Goal: Find contact information: Find contact information

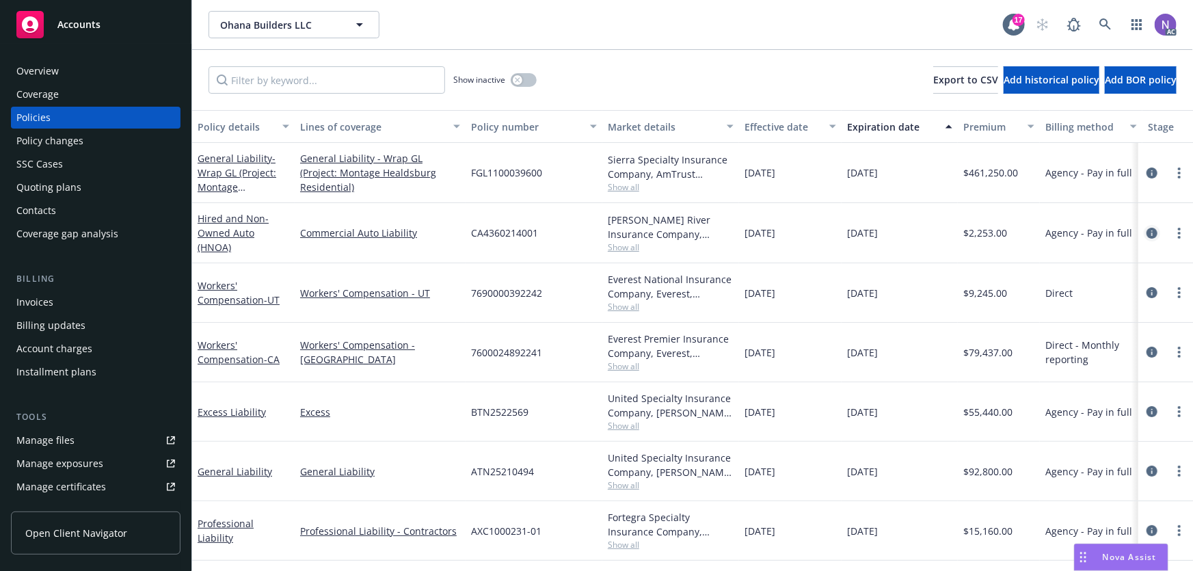
click at [1154, 236] on icon "circleInformation" at bounding box center [1151, 233] width 11 height 11
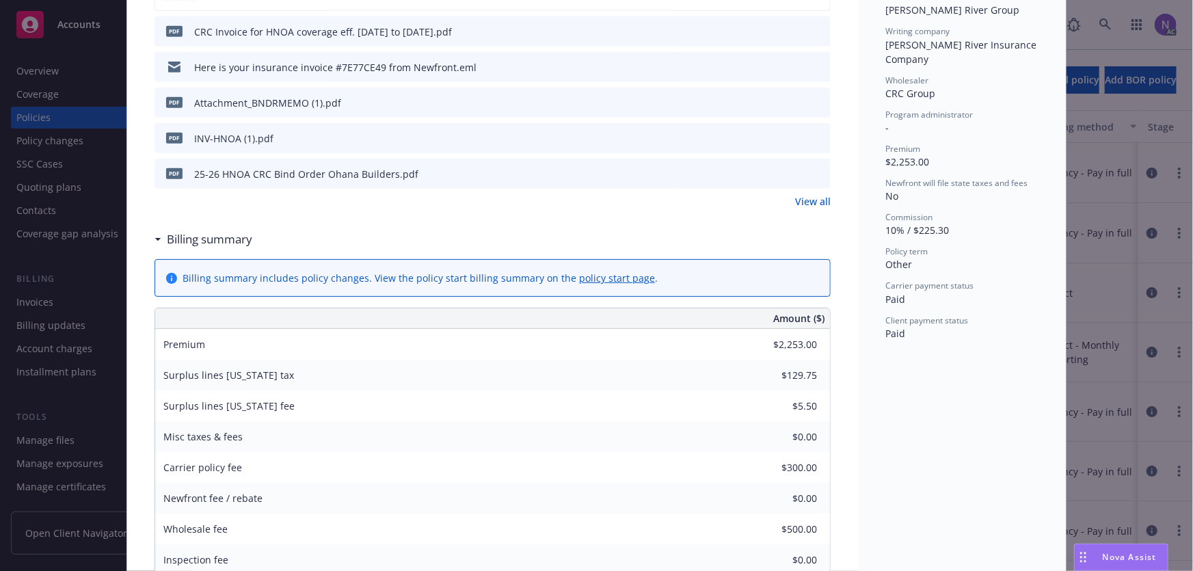
scroll to position [435, 0]
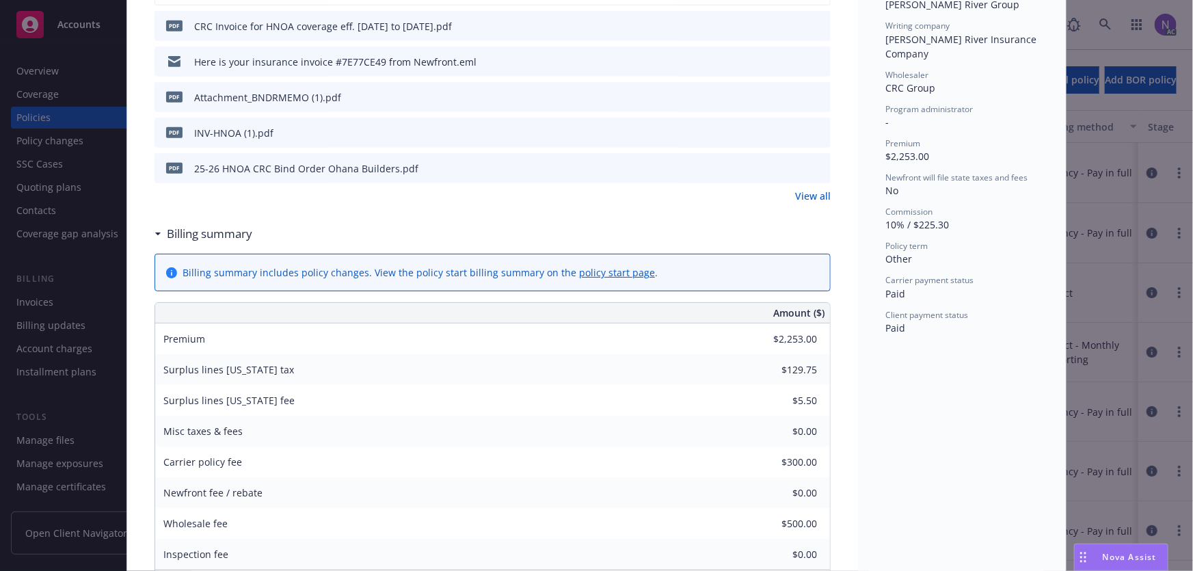
click at [798, 197] on link "View all" at bounding box center [813, 196] width 36 height 14
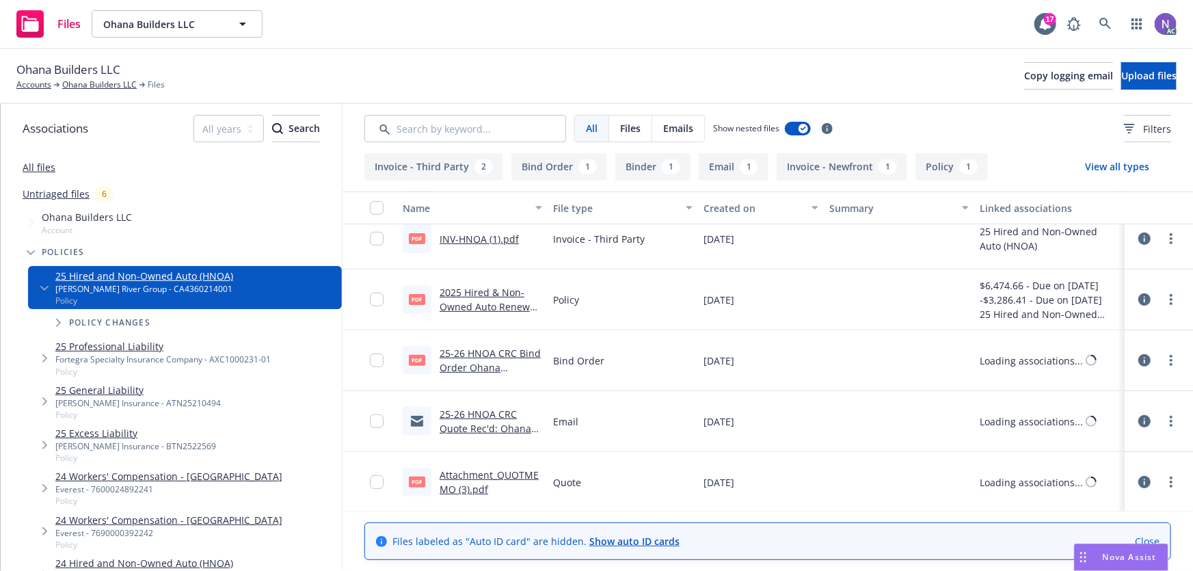
scroll to position [198, 0]
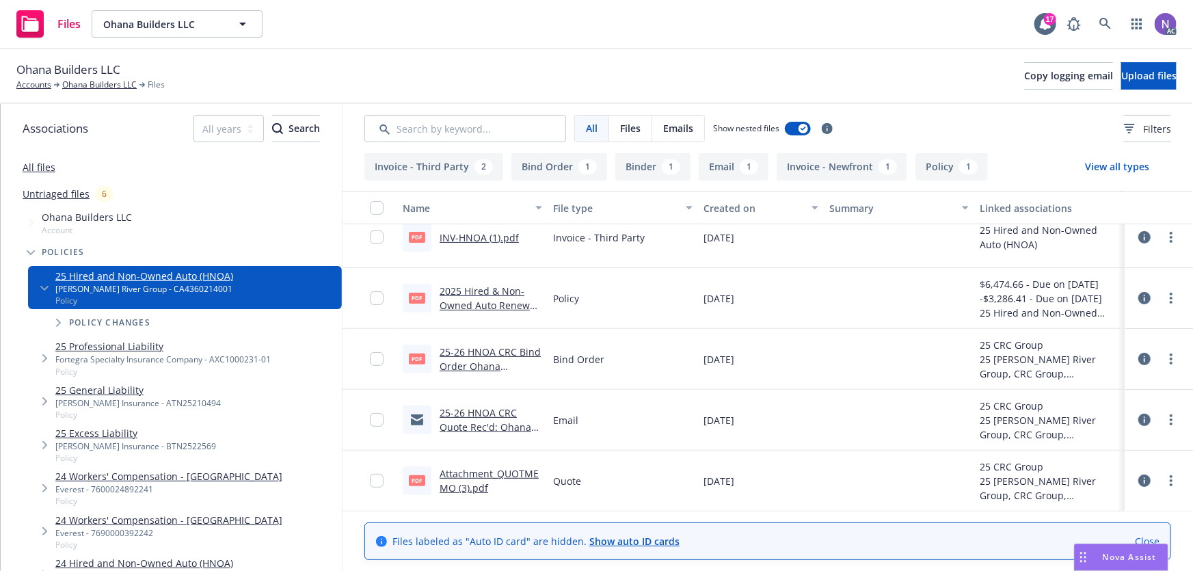
click at [485, 476] on link "Attachment_QUOTMEMO (3).pdf" at bounding box center [489, 480] width 99 height 27
click at [495, 411] on link "25-26 HNOA CRC Quote Rec'd: Ohana Builders, LLC - James River HNOA RENL Quote -…" at bounding box center [487, 455] width 95 height 99
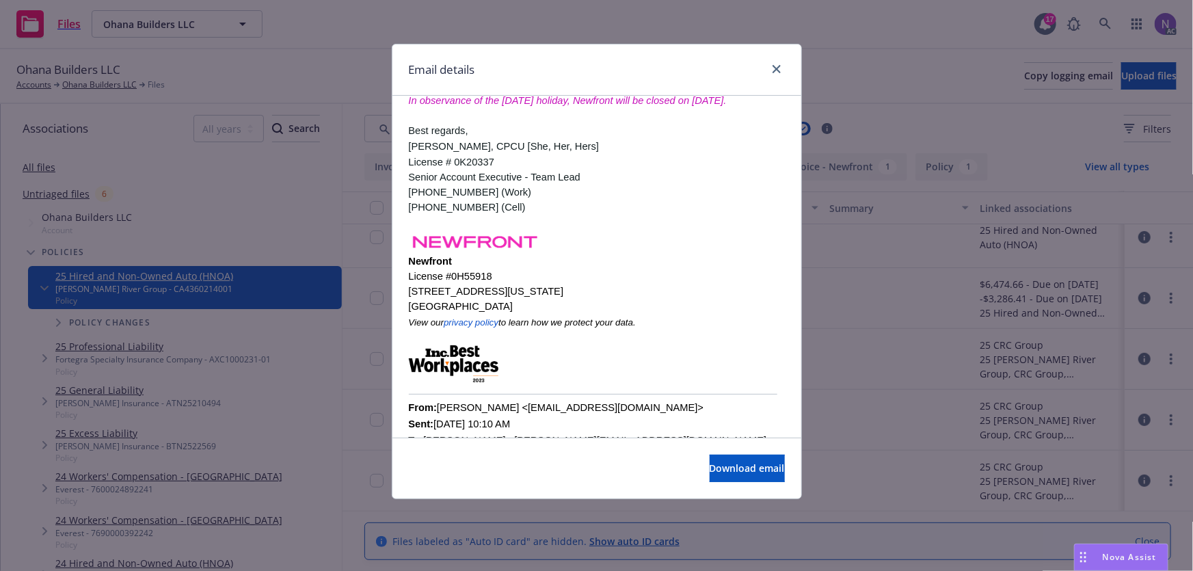
scroll to position [186, 0]
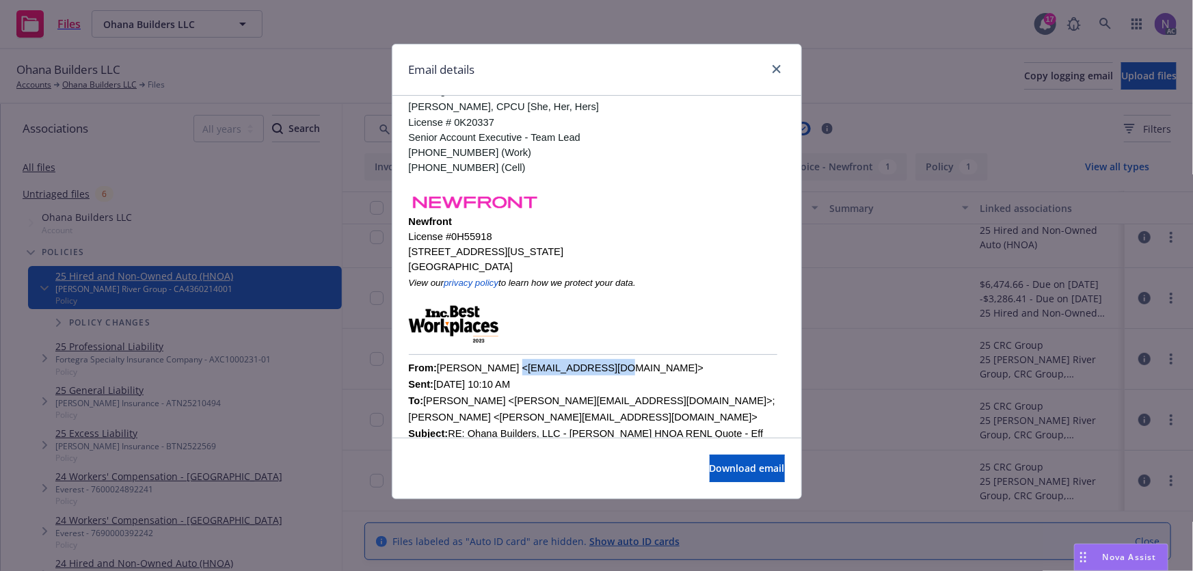
drag, startPoint x: 596, startPoint y: 366, endPoint x: 495, endPoint y: 369, distance: 101.2
click at [495, 369] on font "From: Homer Paran <Hparan@CRCGroup.com> Sent: Tuesday, June 17, 2025 10:10 AM T…" at bounding box center [592, 408] width 366 height 93
copy font "Hparan@CRCGroup.com"
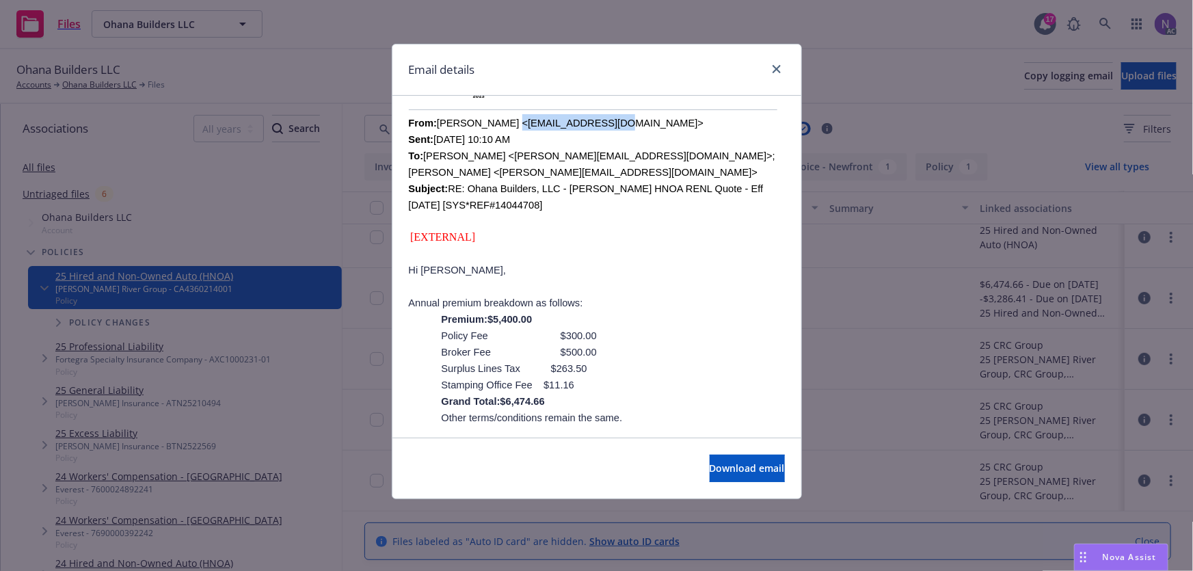
scroll to position [435, 0]
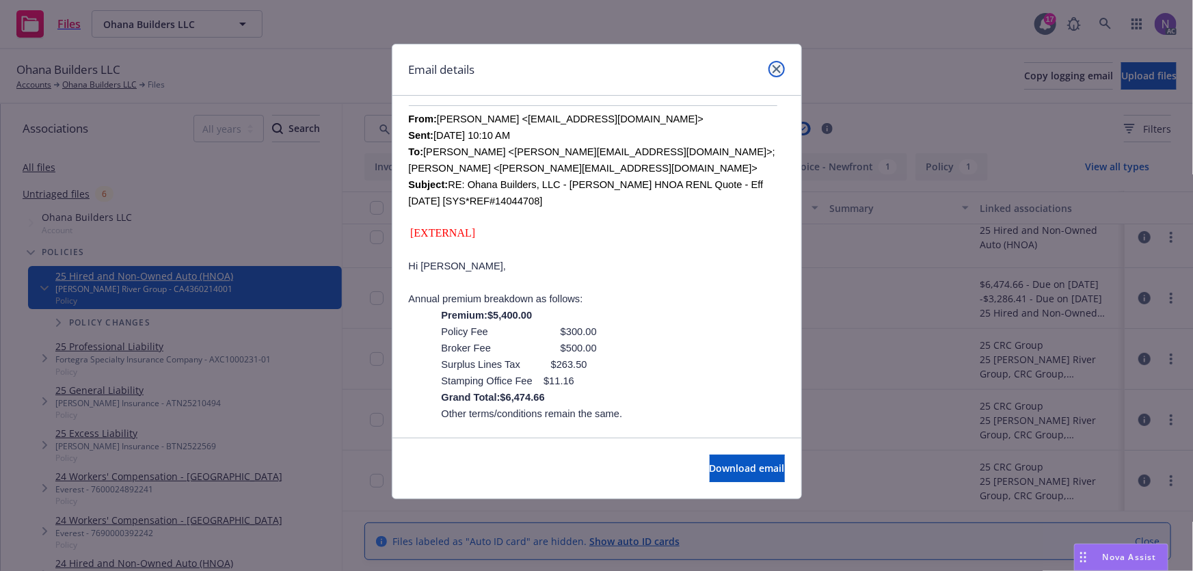
click at [774, 62] on link "close" at bounding box center [776, 69] width 16 height 16
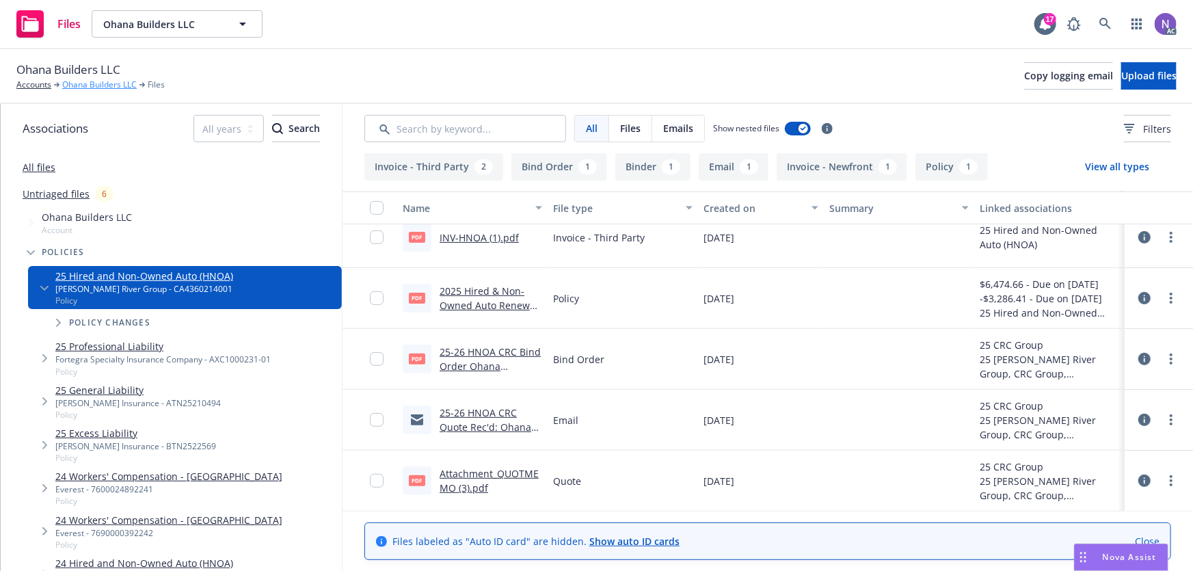
click at [109, 85] on link "Ohana Builders LLC" at bounding box center [99, 85] width 75 height 12
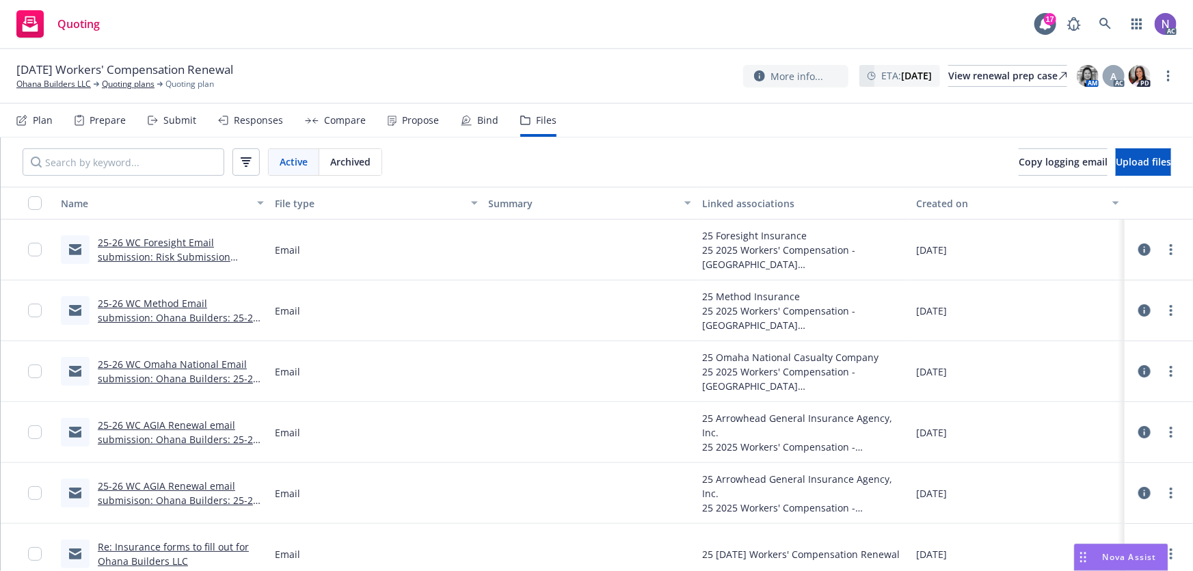
scroll to position [62, 0]
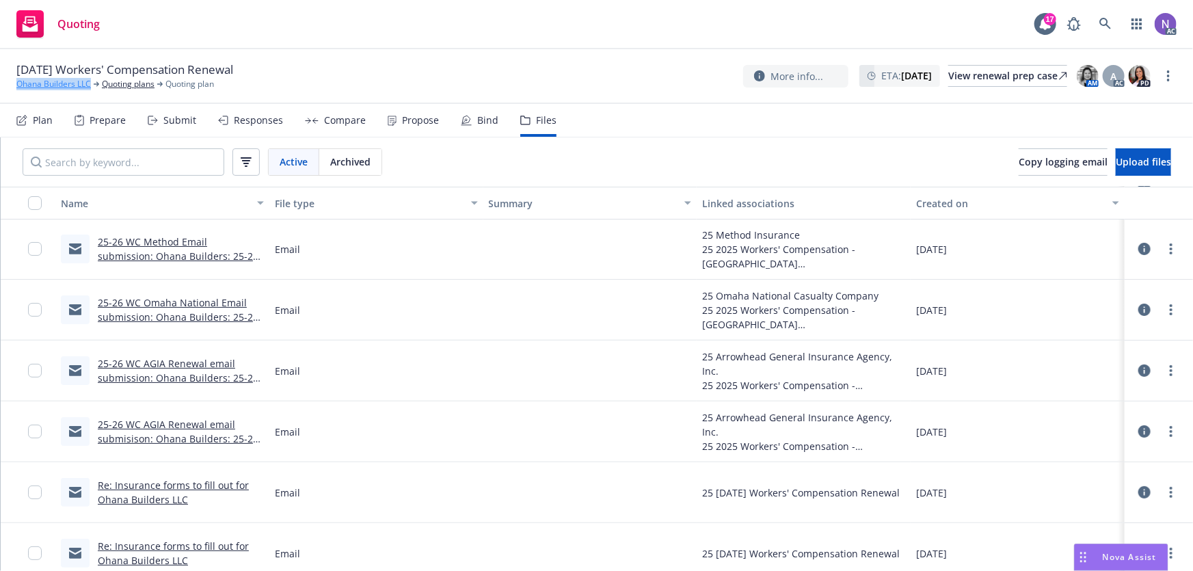
drag, startPoint x: 7, startPoint y: 89, endPoint x: 90, endPoint y: 87, distance: 83.4
click at [90, 87] on div "10/15/25 Workers' Compensation Renewal Ohana Builders LLC Quoting plans Quoting…" at bounding box center [596, 76] width 1193 height 55
copy link "Ohana Builders LLC"
click at [116, 87] on link "Quoting plans" at bounding box center [128, 84] width 53 height 12
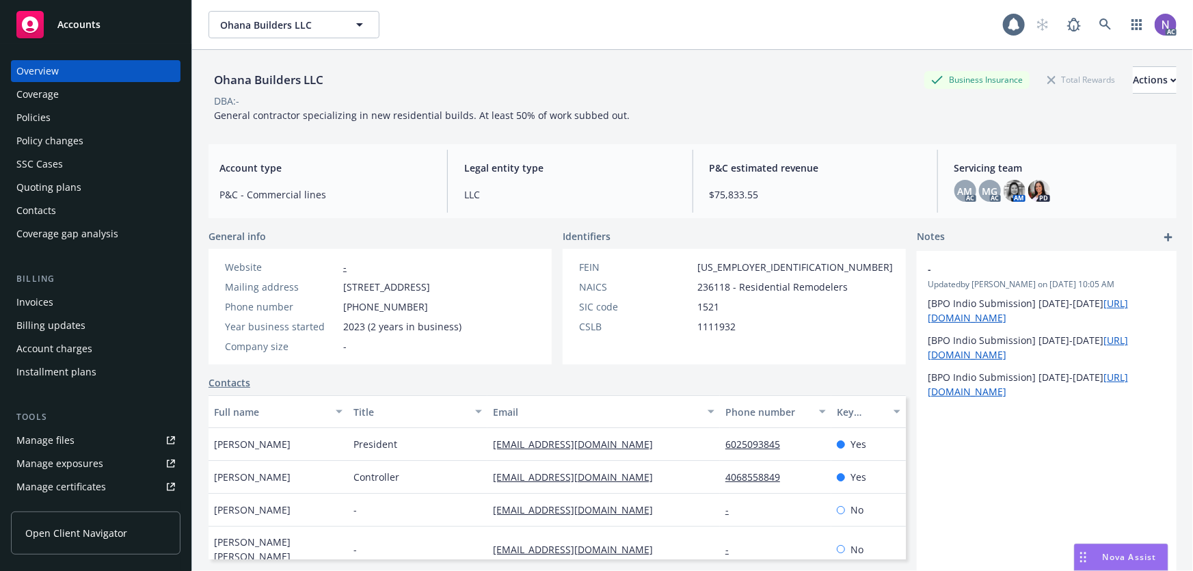
click at [82, 103] on div "Coverage" at bounding box center [95, 94] width 159 height 22
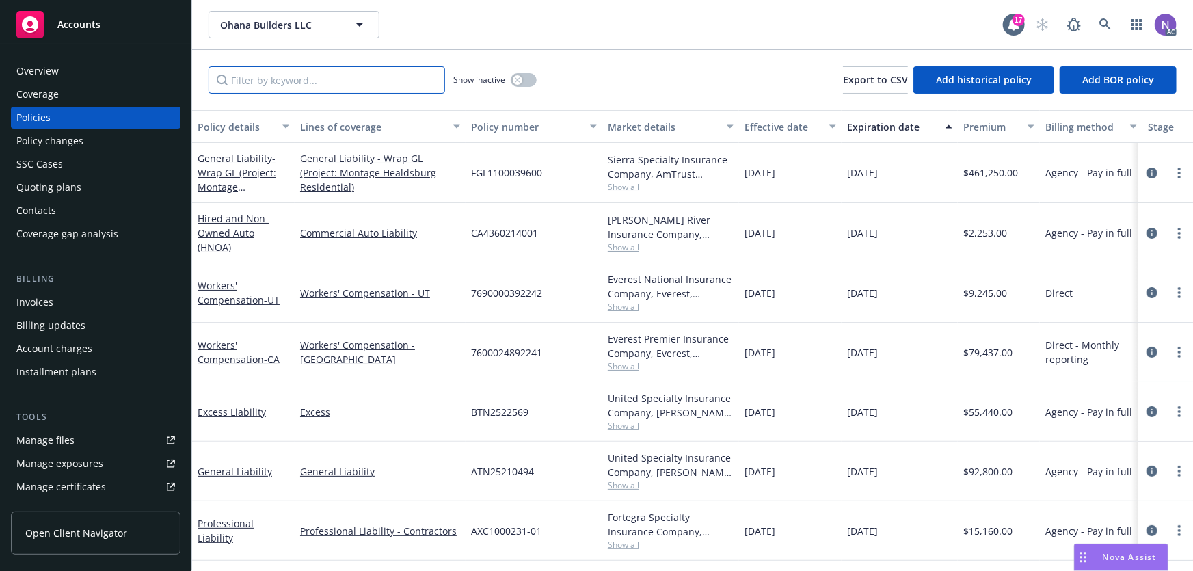
click at [284, 76] on input "Filter by keyword..." at bounding box center [326, 79] width 237 height 27
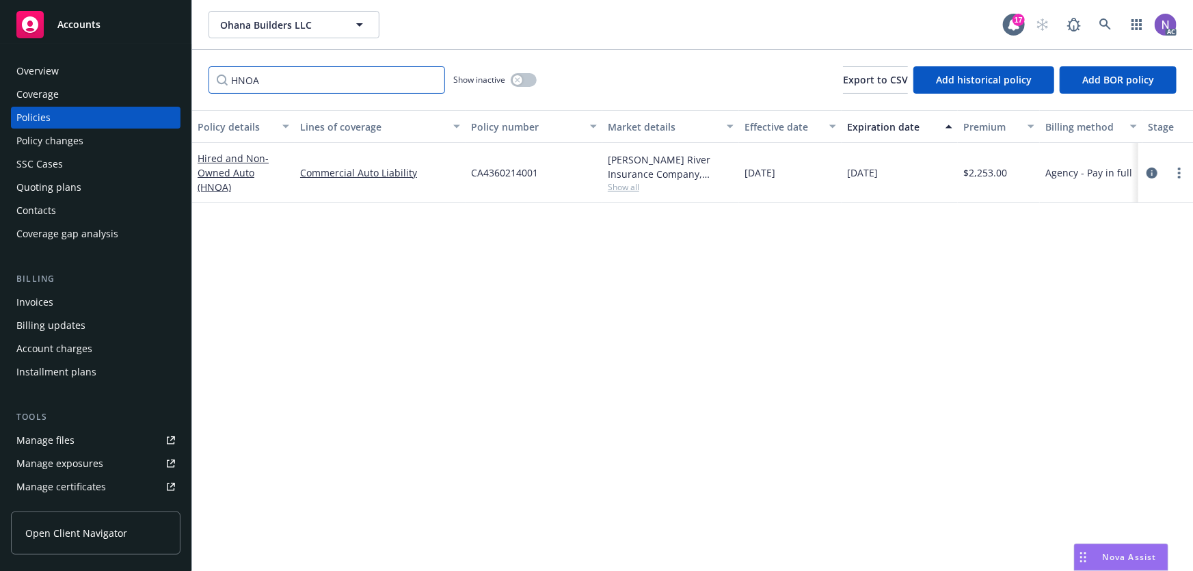
type input "HNOA"
click at [522, 79] on button "button" at bounding box center [524, 80] width 26 height 14
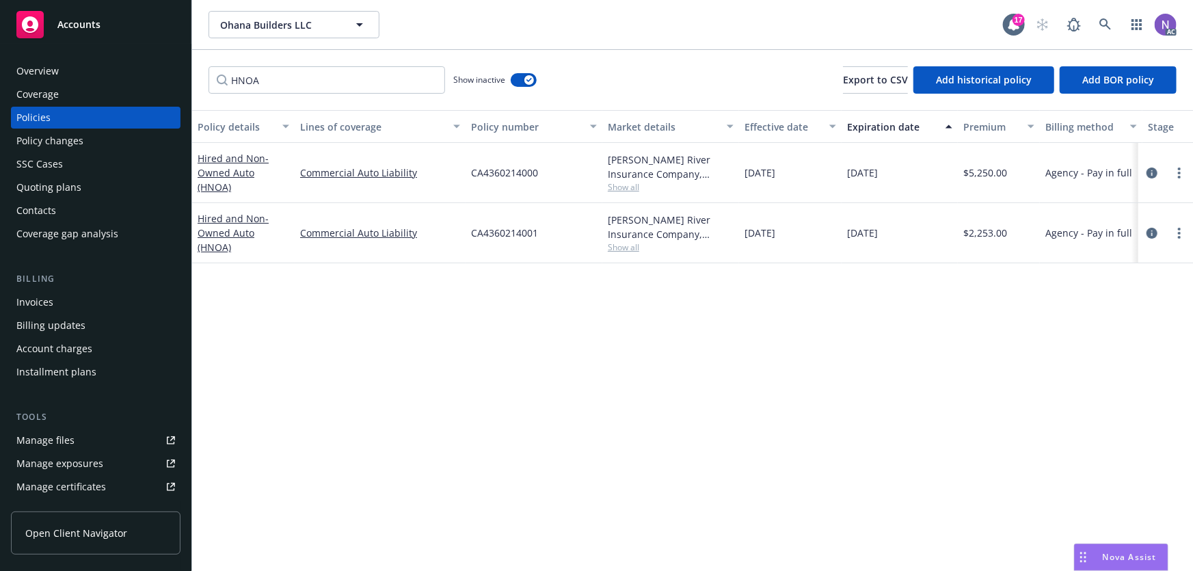
click at [524, 229] on span "CA4360214001" at bounding box center [504, 233] width 67 height 14
copy span "CA4360214001"
click at [514, 178] on span "CA4360214000" at bounding box center [504, 172] width 67 height 14
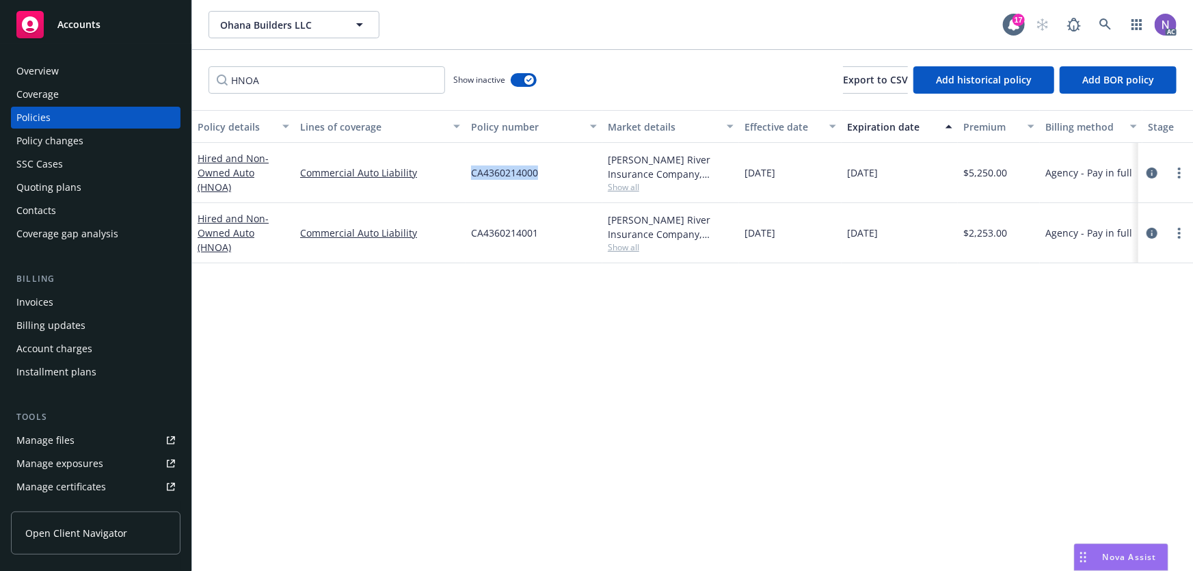
click at [514, 178] on span "CA4360214000" at bounding box center [504, 172] width 67 height 14
copy span "CA4360214000"
click at [511, 232] on span "CA4360214001" at bounding box center [504, 233] width 67 height 14
click at [511, 231] on span "CA4360214001" at bounding box center [504, 233] width 67 height 14
copy span "CA4360214001"
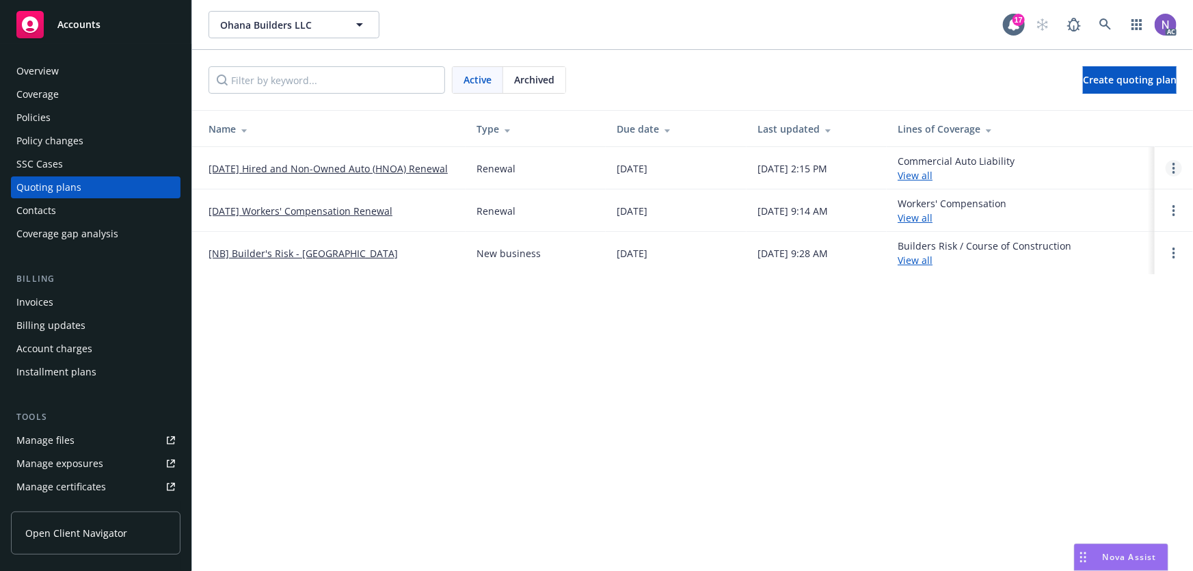
click at [1174, 168] on circle "Open options" at bounding box center [1173, 168] width 3 height 3
click at [1085, 70] on span "Copy logging email" at bounding box center [1104, 75] width 120 height 13
